Goal: Task Accomplishment & Management: Manage account settings

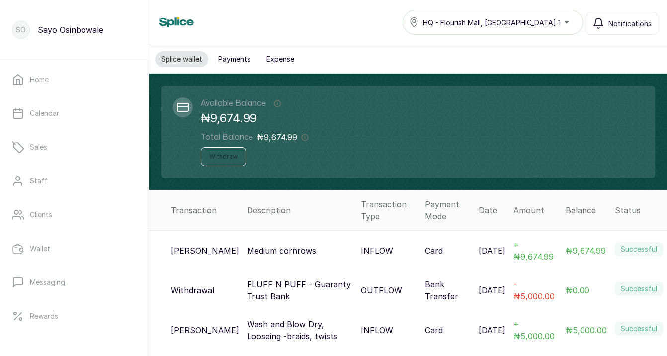
click at [227, 158] on button "Withdraw" at bounding box center [223, 156] width 45 height 19
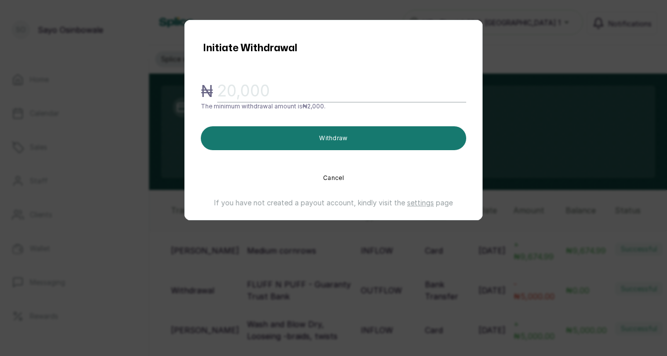
click at [236, 92] on input "text" at bounding box center [341, 91] width 249 height 22
click at [330, 172] on button "Cancel" at bounding box center [333, 178] width 265 height 24
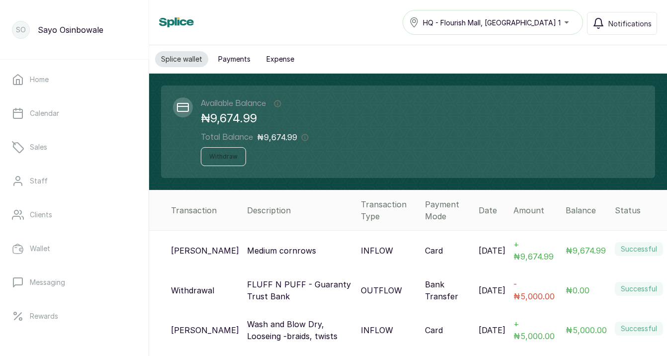
click at [205, 151] on button "Withdraw" at bounding box center [223, 156] width 45 height 19
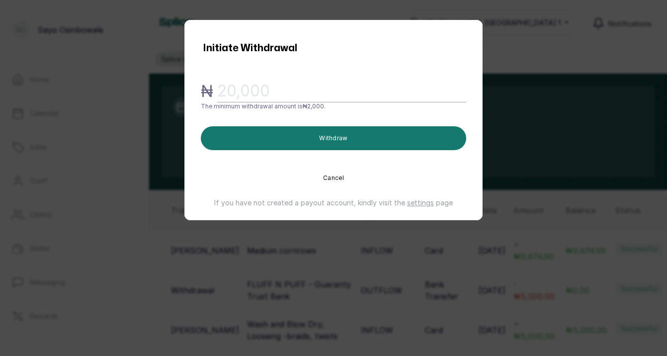
click at [242, 94] on input "text" at bounding box center [341, 91] width 249 height 22
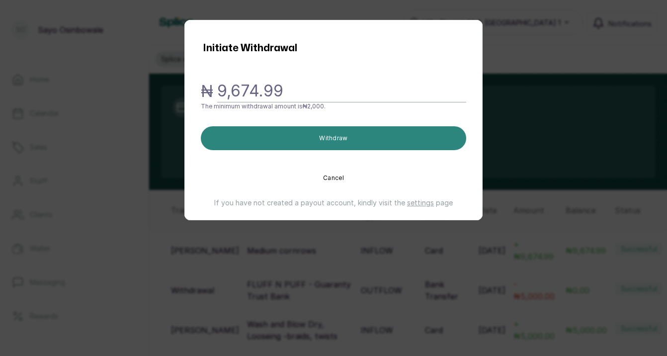
type input "9,674.99"
click at [316, 135] on button "Withdraw" at bounding box center [333, 138] width 265 height 24
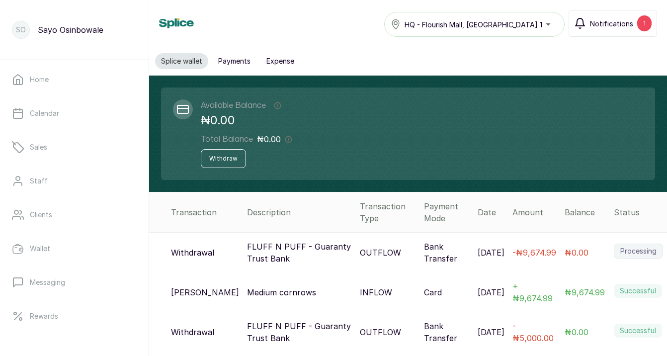
click at [617, 30] on button "Notifications 1" at bounding box center [612, 23] width 88 height 27
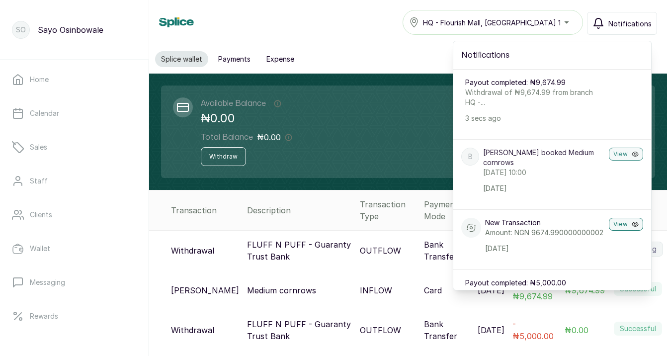
click at [609, 28] on button "Notifications" at bounding box center [622, 23] width 70 height 23
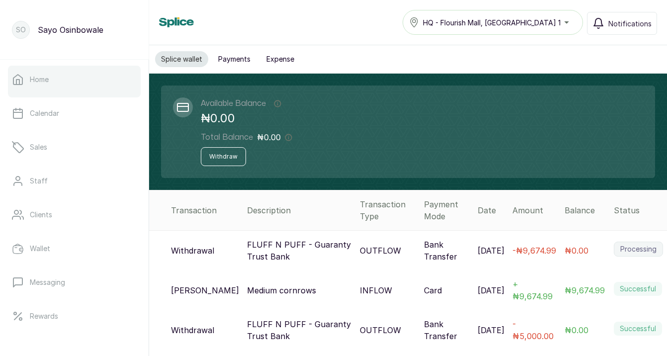
click at [33, 76] on p "Home" at bounding box center [39, 79] width 19 height 10
